Goal: Find specific page/section: Find specific page/section

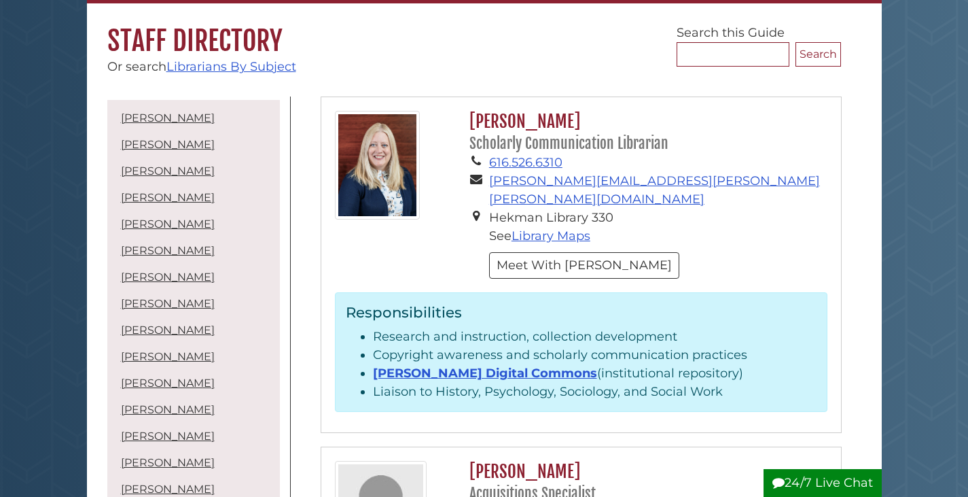
scroll to position [204, 0]
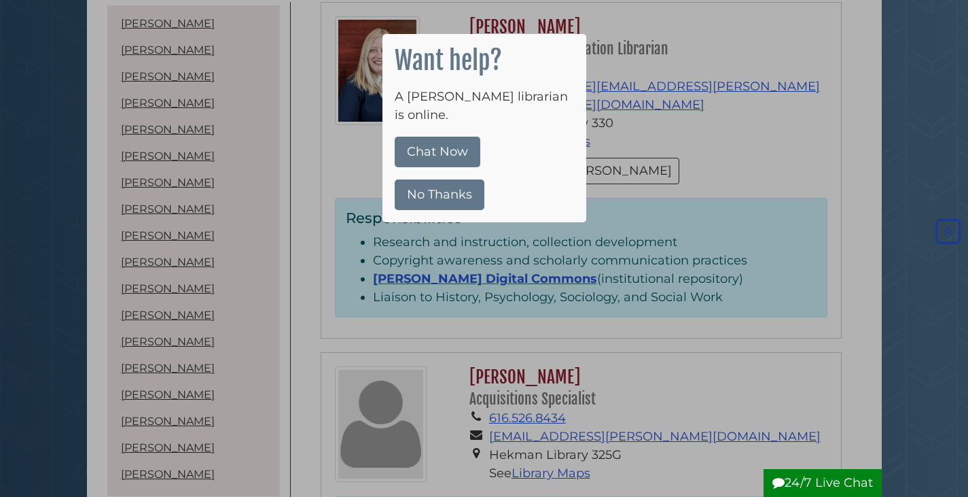
click at [432, 179] on button "No Thanks" at bounding box center [440, 194] width 90 height 31
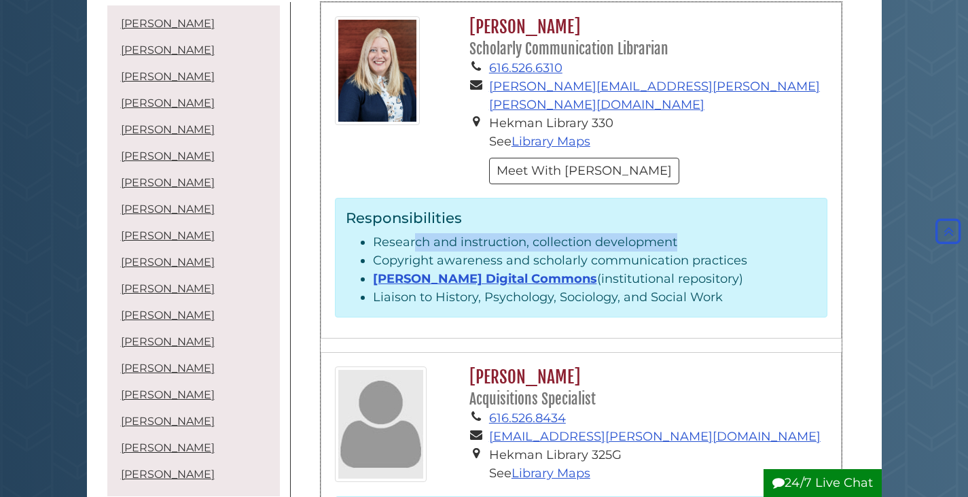
drag, startPoint x: 412, startPoint y: 226, endPoint x: 523, endPoint y: 224, distance: 111.4
click at [677, 213] on div "Responsibilities Research and instruction, collection development Copyright awa…" at bounding box center [581, 258] width 493 height 120
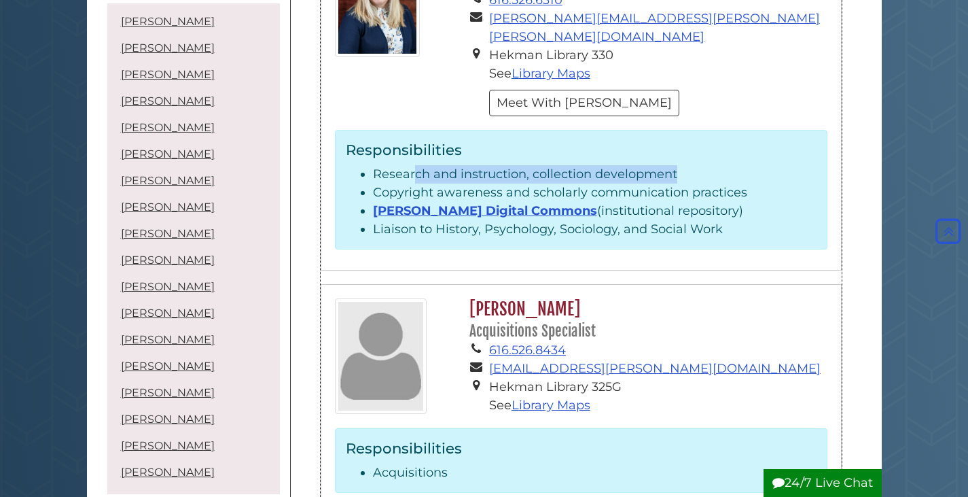
scroll to position [136, 0]
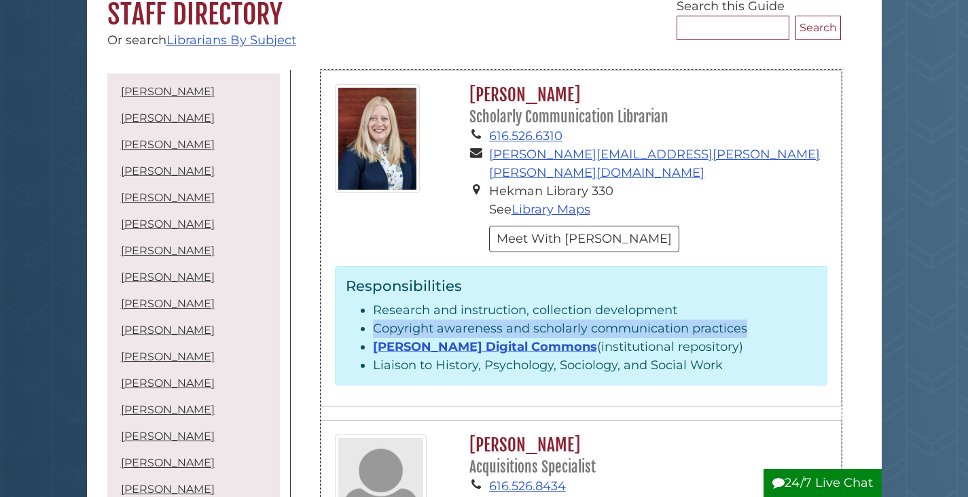
drag, startPoint x: 370, startPoint y: 310, endPoint x: 745, endPoint y: 306, distance: 375.7
click at [745, 306] on ul "Research and instruction, collection development Copyright awareness and schola…" at bounding box center [581, 337] width 471 height 73
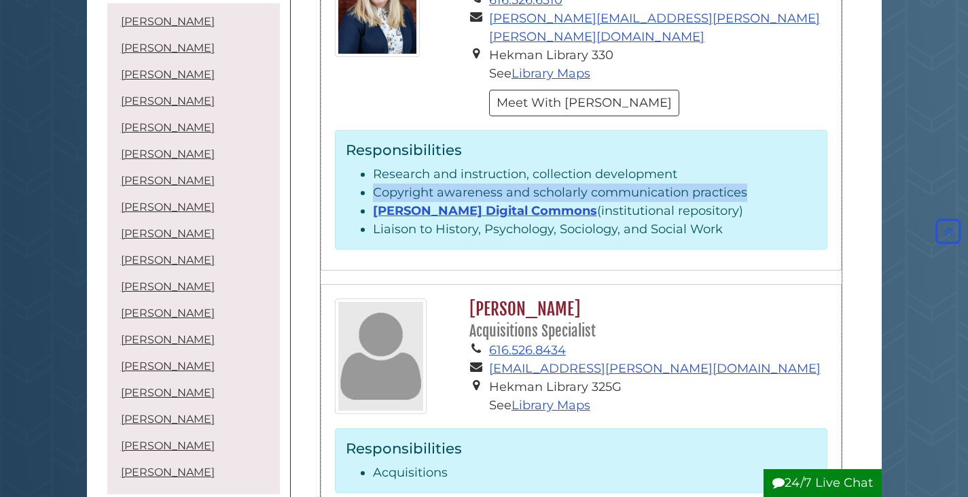
scroll to position [0, 0]
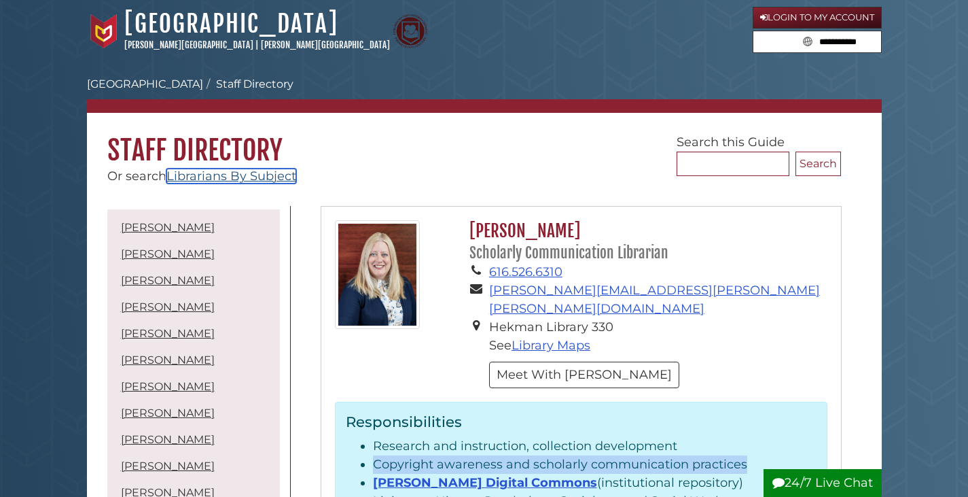
click at [212, 173] on link "Librarians By Subject" at bounding box center [231, 175] width 130 height 15
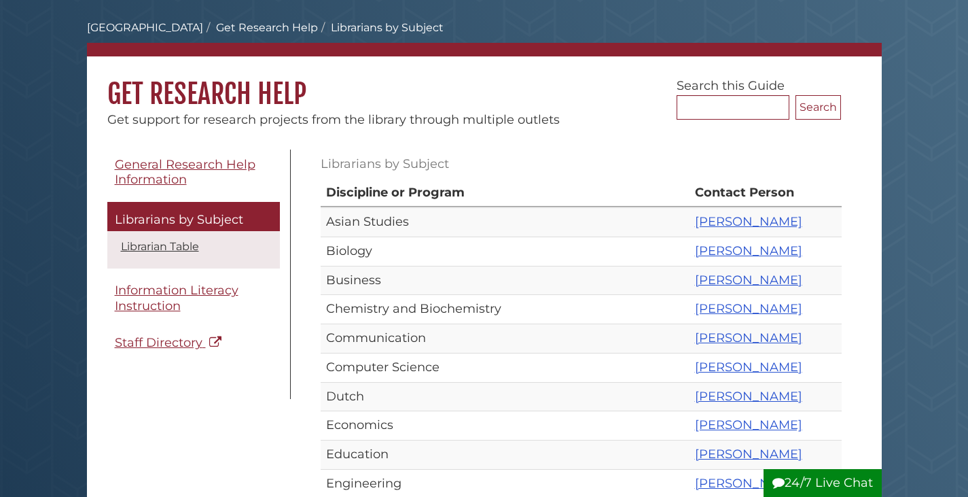
scroll to position [272, 0]
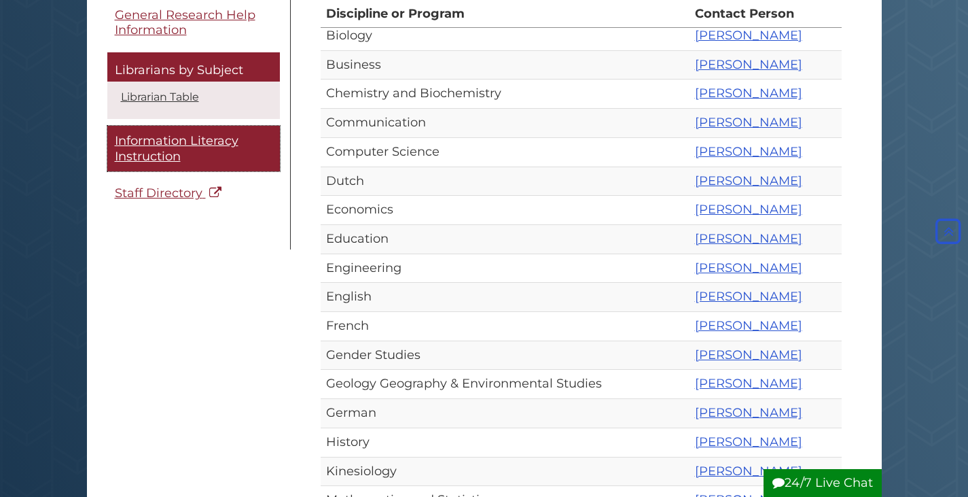
click at [156, 152] on span "Information Literacy Instruction" at bounding box center [177, 149] width 124 height 31
